Goal: Information Seeking & Learning: Learn about a topic

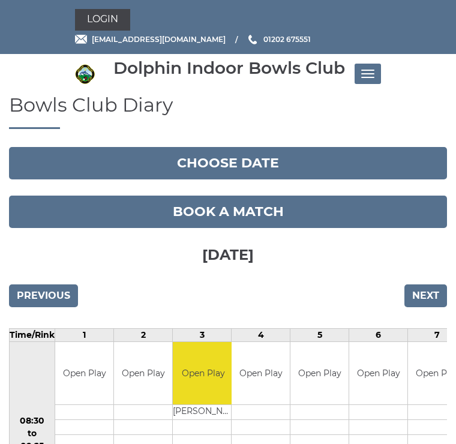
click at [378, 79] on button "Toggle navigation" at bounding box center [367, 74] width 26 height 20
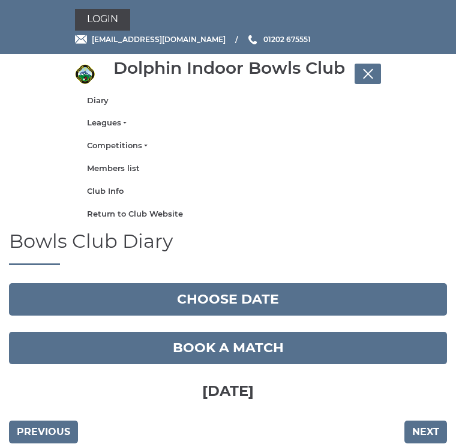
click at [122, 120] on link "Leagues" at bounding box center [228, 122] width 282 height 11
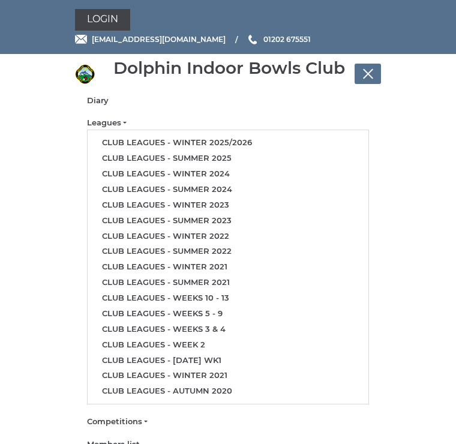
click at [237, 143] on link "Club leagues - Winter 2025/2026" at bounding box center [228, 143] width 281 height 16
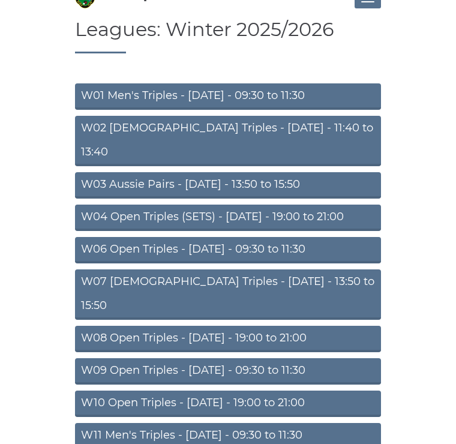
scroll to position [78, 0]
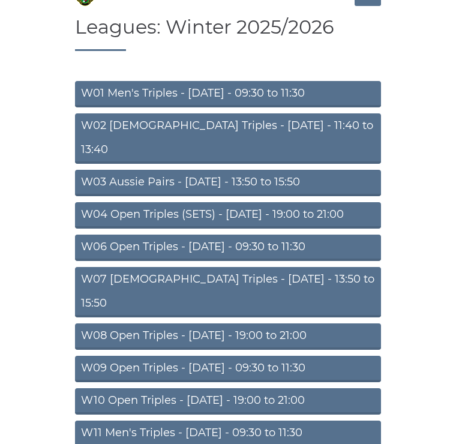
click at [317, 323] on link "W08 Open Triples - [DATE] - 19:00 to 21:00" at bounding box center [228, 336] width 306 height 26
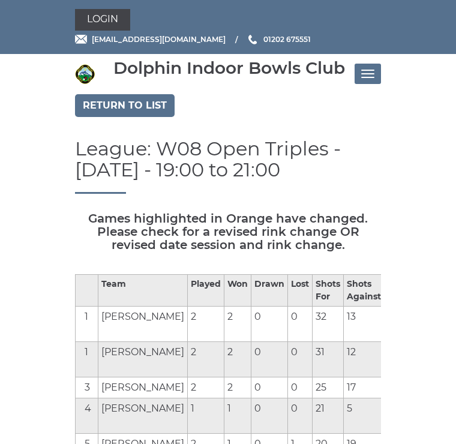
click at [372, 90] on nav "Dolphin Indoor Bowls Club Diary Leagues Club leagues - Winter 2025/2026 Club le…" at bounding box center [228, 74] width 456 height 40
click at [373, 74] on button "Toggle navigation" at bounding box center [367, 74] width 26 height 20
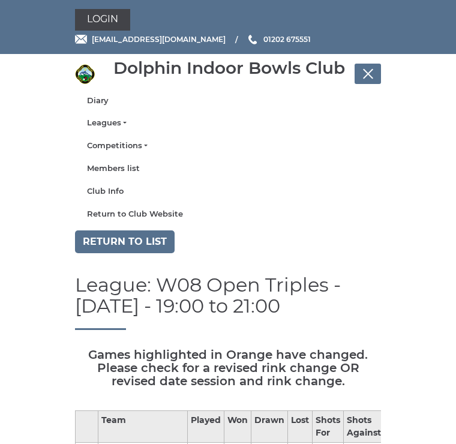
click at [152, 234] on link "Return to list" at bounding box center [125, 241] width 100 height 23
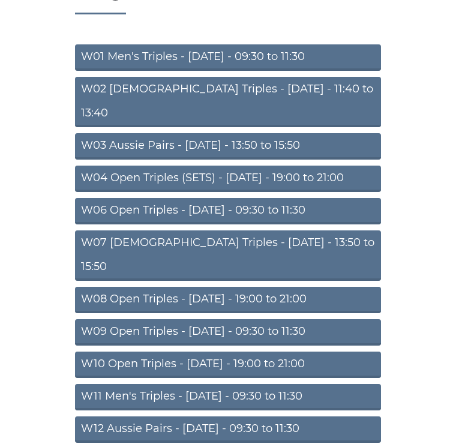
scroll to position [117, 0]
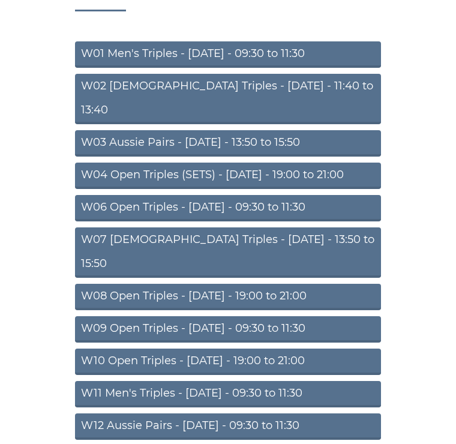
click at [285, 284] on link "W08 Open Triples - [DATE] - 19:00 to 21:00" at bounding box center [228, 297] width 306 height 26
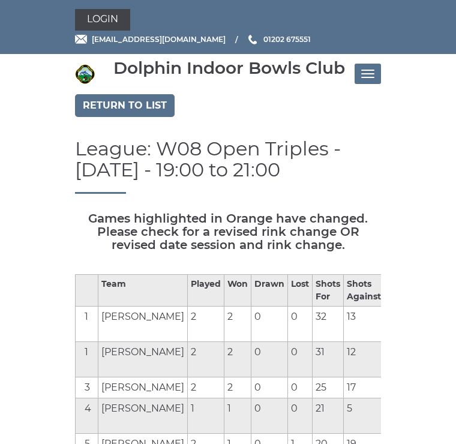
click at [152, 100] on link "Return to list" at bounding box center [125, 105] width 100 height 23
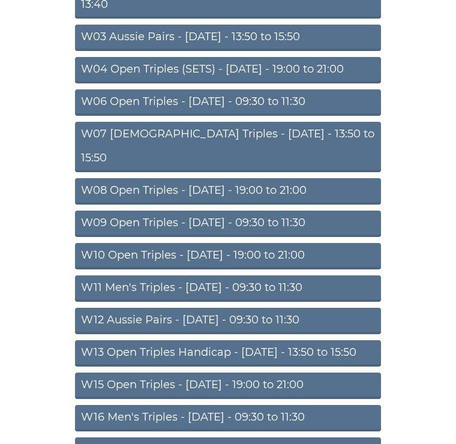
scroll to position [224, 0]
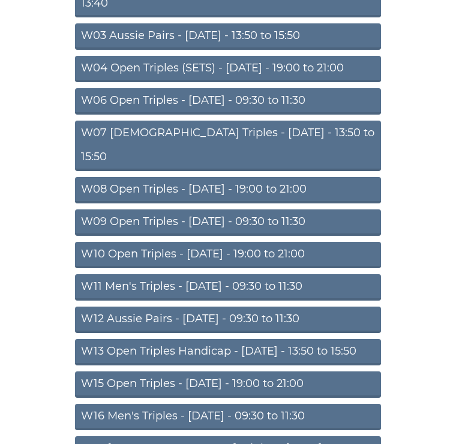
click at [317, 210] on link "W09 Open Triples - Wednesday - 09:30 to 11:30" at bounding box center [228, 223] width 306 height 26
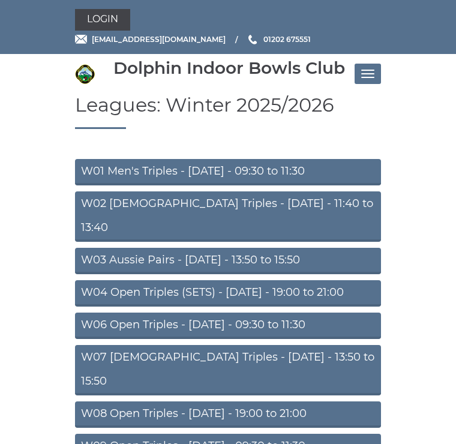
scroll to position [243, 0]
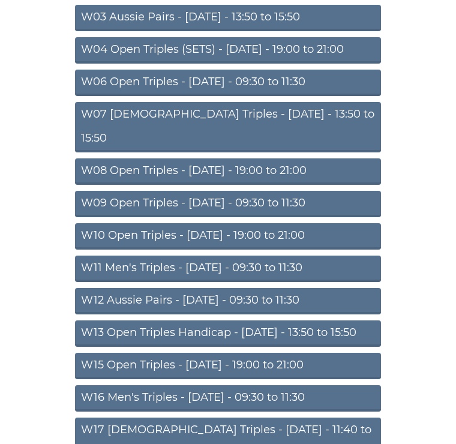
click at [300, 288] on link "W12 Aussie Pairs - [DATE] - 09:30 to 11:30" at bounding box center [228, 301] width 306 height 26
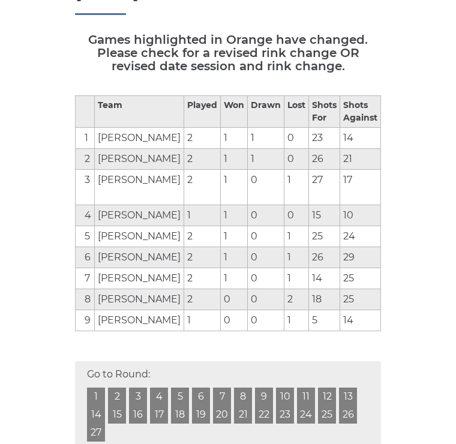
scroll to position [178, 0]
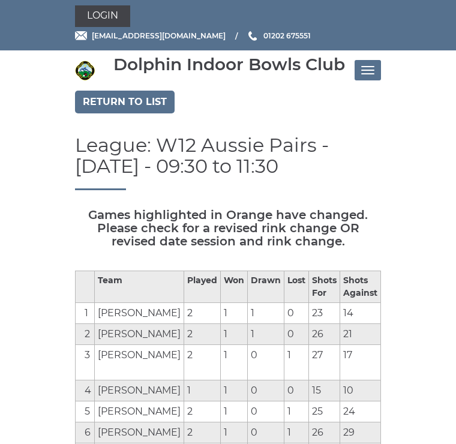
scroll to position [0, 0]
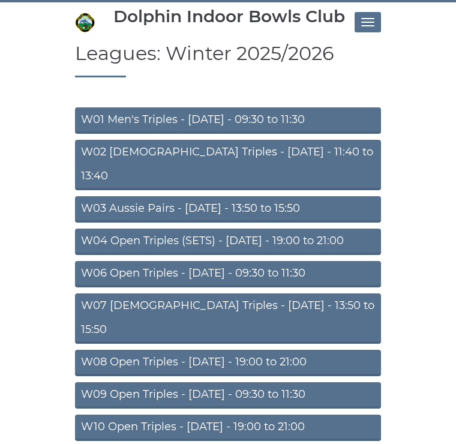
scroll to position [51, 0]
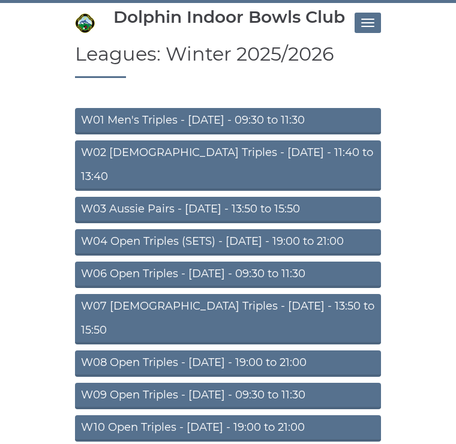
click at [315, 350] on link "W08 Open Triples - Tuesday - 19:00 to 21:00" at bounding box center [228, 363] width 306 height 26
